Goal: Task Accomplishment & Management: Manage account settings

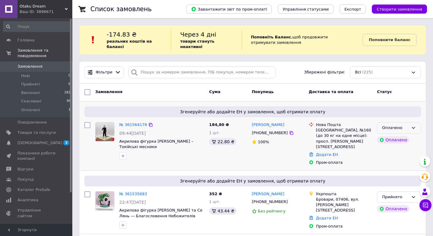
click at [401, 129] on div "Оплачено" at bounding box center [395, 128] width 27 height 6
click at [50, 140] on span "[DEMOGRAPHIC_DATA]" at bounding box center [36, 142] width 38 height 5
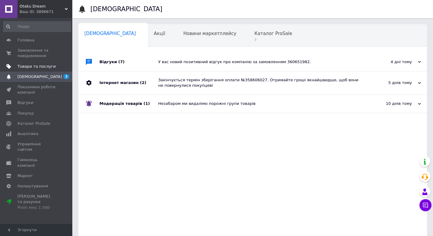
click at [56, 68] on span at bounding box center [64, 66] width 17 height 5
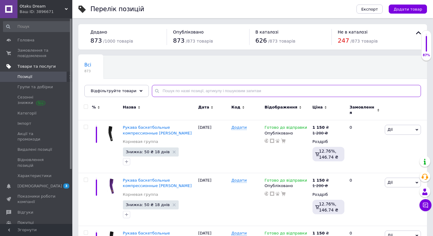
click at [184, 93] on input "text" at bounding box center [286, 91] width 269 height 12
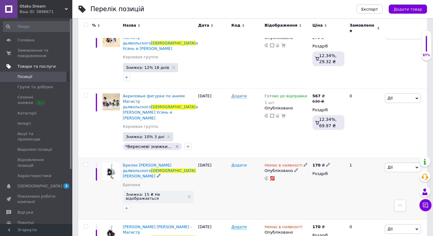
scroll to position [224, 0]
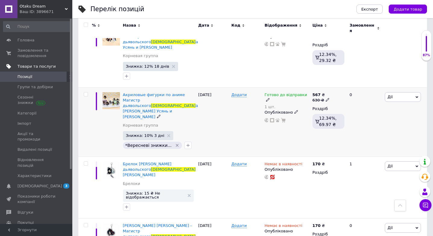
type input "[DEMOGRAPHIC_DATA]"
click at [326, 98] on icon at bounding box center [328, 100] width 4 height 4
click at [367, 118] on div "0" at bounding box center [364, 121] width 37 height 69
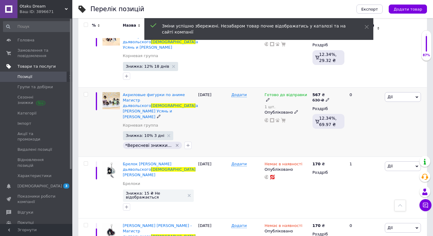
click at [407, 92] on span "Дії" at bounding box center [403, 97] width 36 height 10
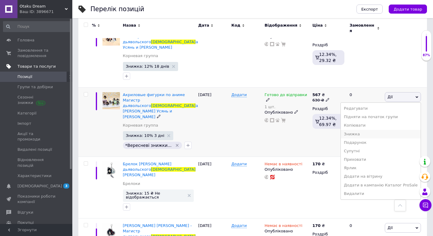
click at [373, 130] on li "Знижка" at bounding box center [381, 134] width 80 height 8
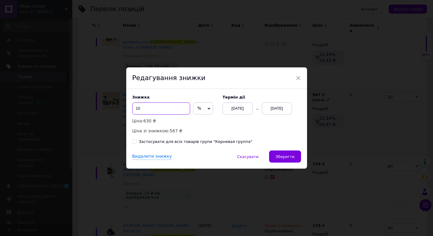
click at [168, 109] on input "10" at bounding box center [161, 108] width 58 height 12
type input "1"
type input "5"
type input "70"
click at [282, 155] on span "Зберегти" at bounding box center [285, 156] width 19 height 5
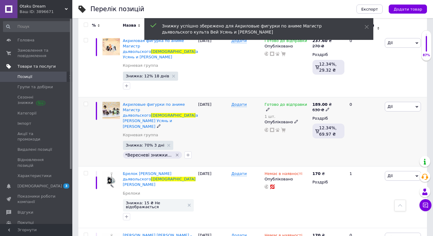
scroll to position [212, 0]
